Goal: Task Accomplishment & Management: Use online tool/utility

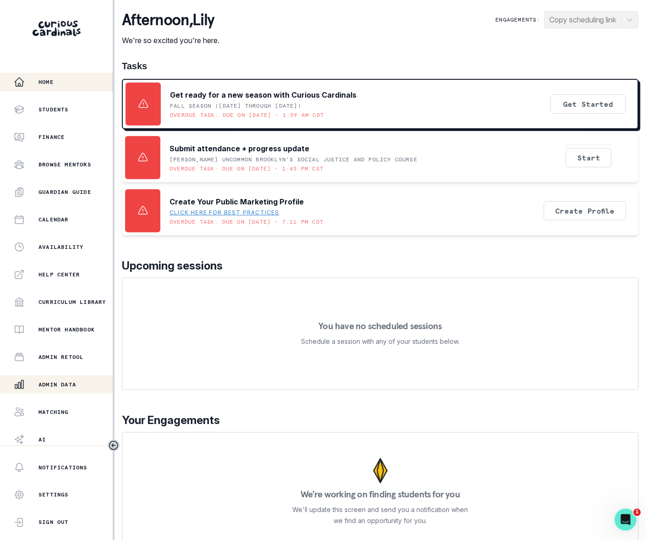
click at [61, 386] on p "Admin Data" at bounding box center [58, 384] width 38 height 7
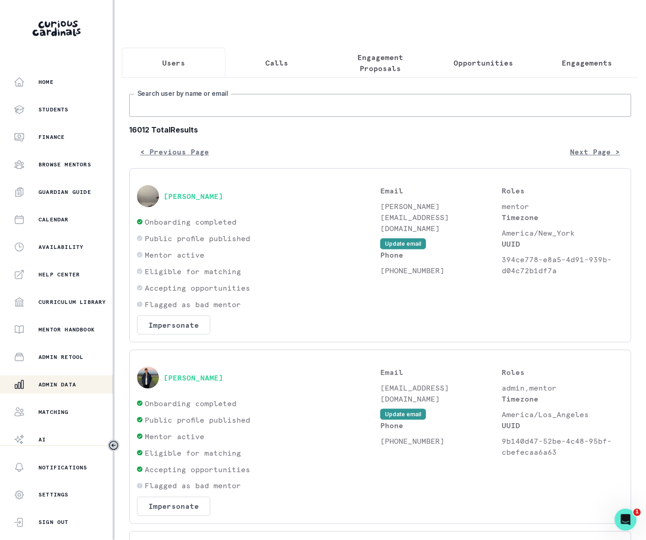
click at [184, 116] on input "Search user by name or email" at bounding box center [380, 105] width 502 height 23
type input "[PERSON_NAME]"
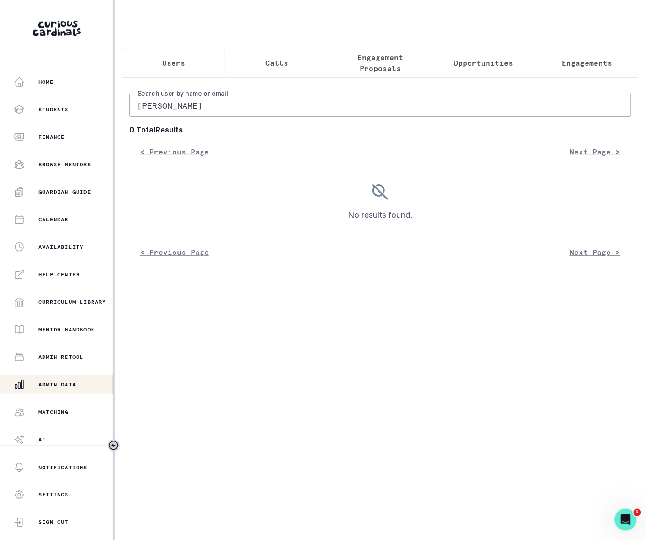
click at [150, 112] on input "[PERSON_NAME]" at bounding box center [380, 105] width 502 height 23
click at [151, 112] on input "[PERSON_NAME]" at bounding box center [380, 105] width 502 height 23
click at [157, 115] on input "[PERSON_NAME]" at bounding box center [380, 105] width 502 height 23
click at [155, 114] on input "[PERSON_NAME]" at bounding box center [380, 105] width 502 height 23
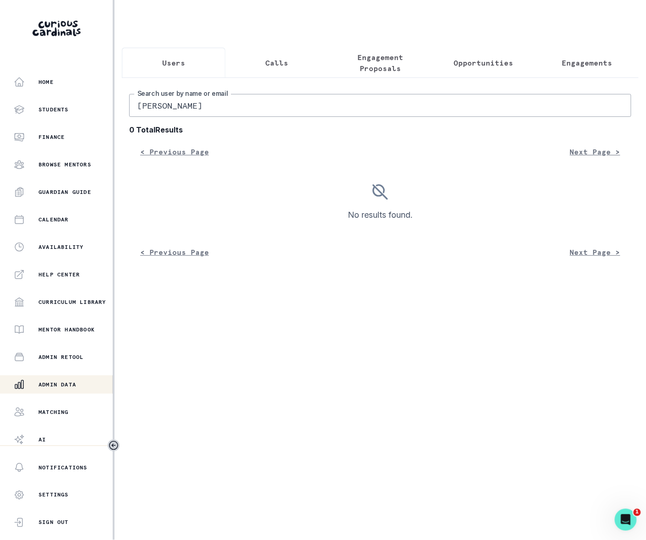
click at [156, 114] on input "[PERSON_NAME]" at bounding box center [380, 105] width 502 height 23
click at [154, 112] on input "[PERSON_NAME]" at bounding box center [380, 105] width 502 height 23
click at [151, 114] on input "[PERSON_NAME]" at bounding box center [380, 105] width 502 height 23
click at [153, 114] on input "[PERSON_NAME]" at bounding box center [380, 105] width 502 height 23
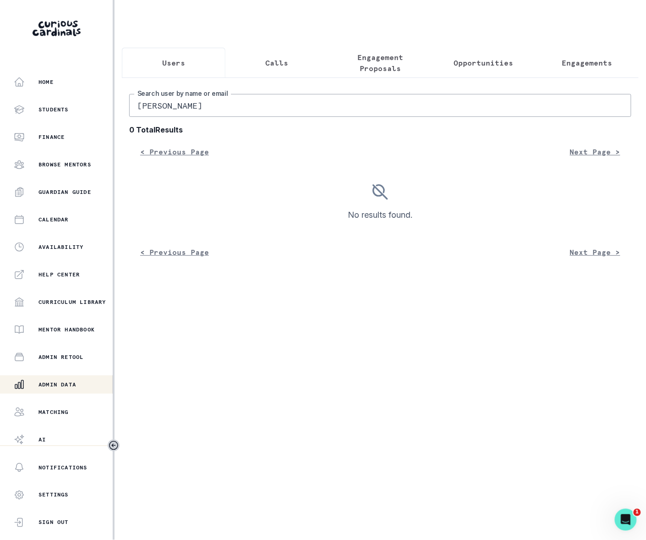
click at [148, 112] on input "[PERSON_NAME]" at bounding box center [380, 105] width 502 height 23
type input "[PERSON_NAME]"
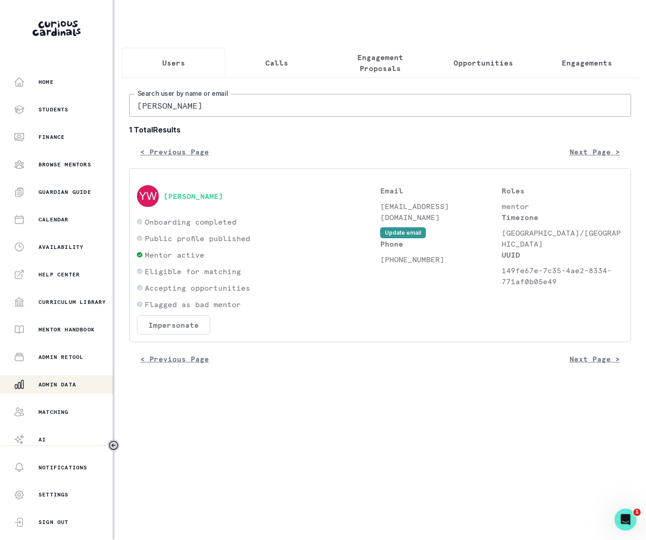
click at [170, 335] on button "Impersonate" at bounding box center [173, 324] width 73 height 19
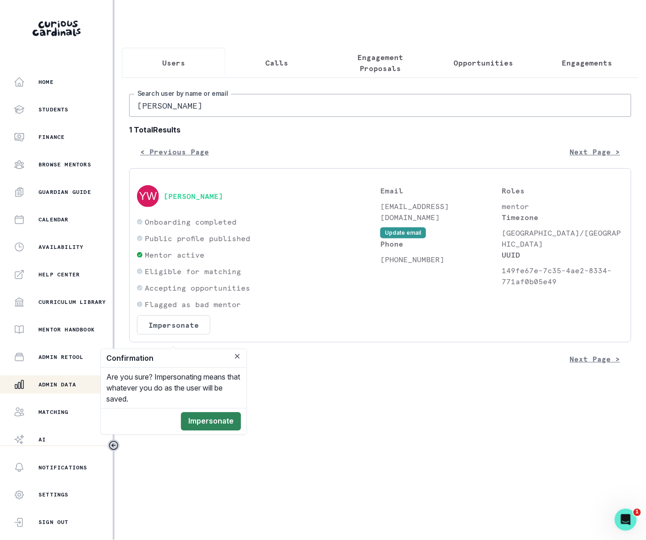
click at [204, 422] on button "Impersonate" at bounding box center [211, 422] width 60 height 18
